Goal: Navigation & Orientation: Find specific page/section

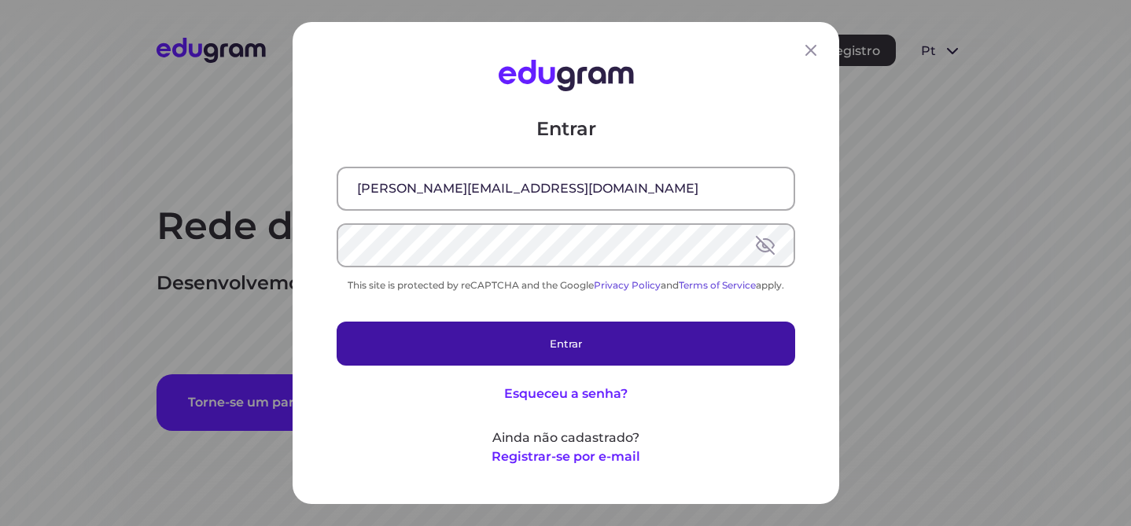
click at [587, 336] on button "Entrar" at bounding box center [566, 344] width 458 height 44
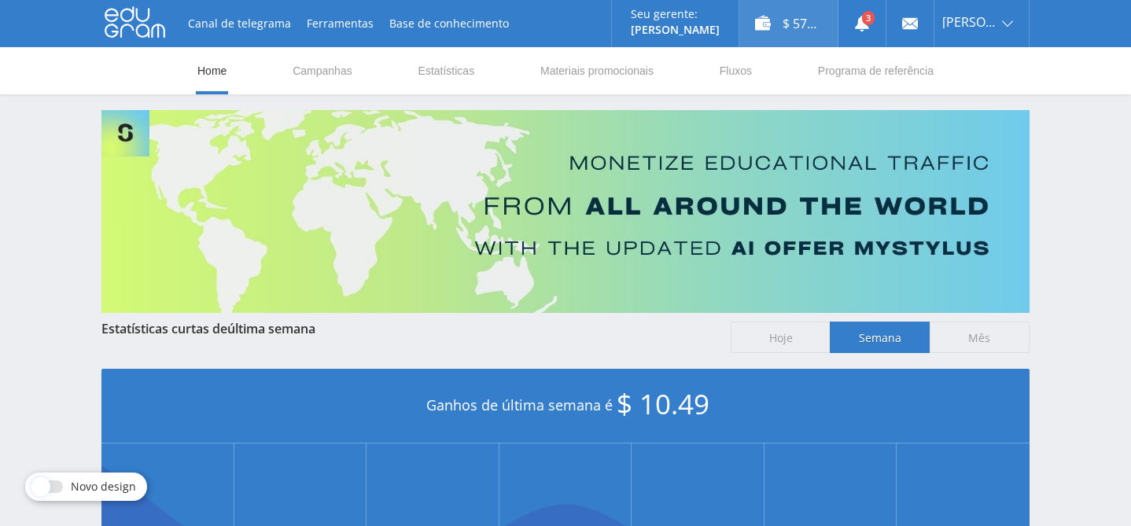
click at [790, 28] on div "$ 57.25" at bounding box center [788, 23] width 98 height 47
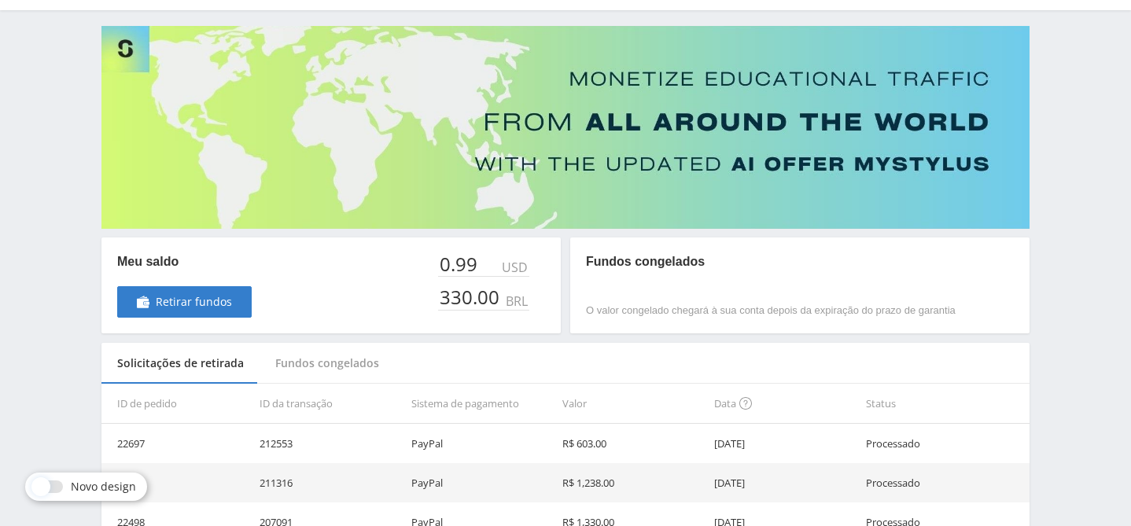
scroll to position [87, 0]
